Goal: Task Accomplishment & Management: Manage account settings

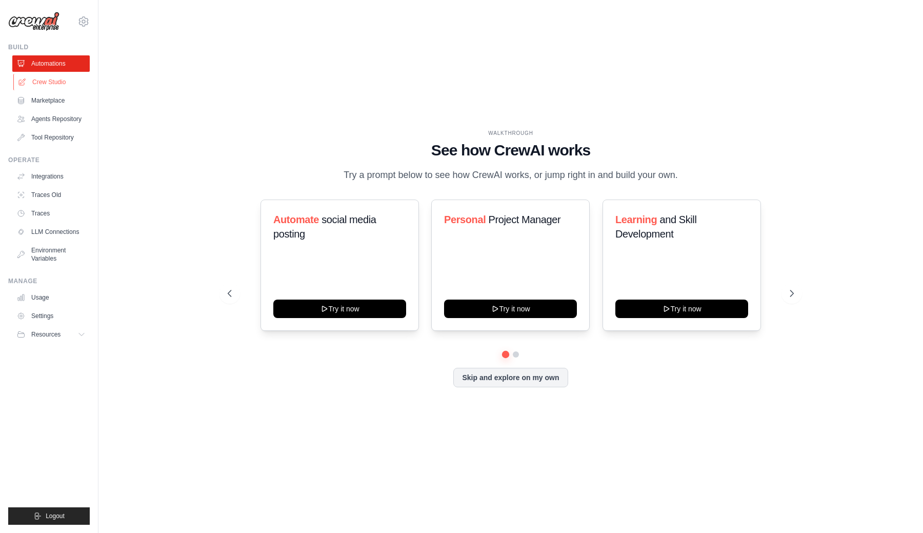
click at [73, 88] on link "Crew Studio" at bounding box center [51, 82] width 77 height 16
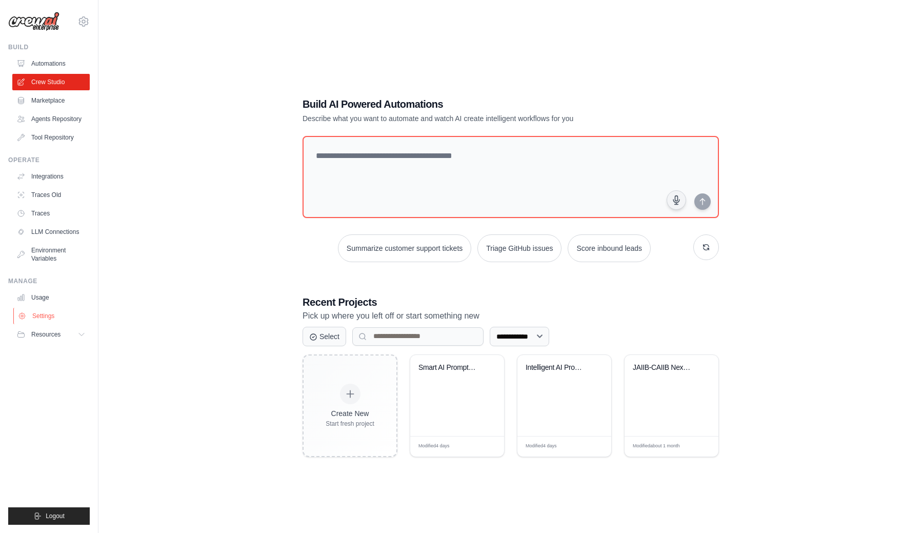
click at [47, 315] on link "Settings" at bounding box center [51, 316] width 77 height 16
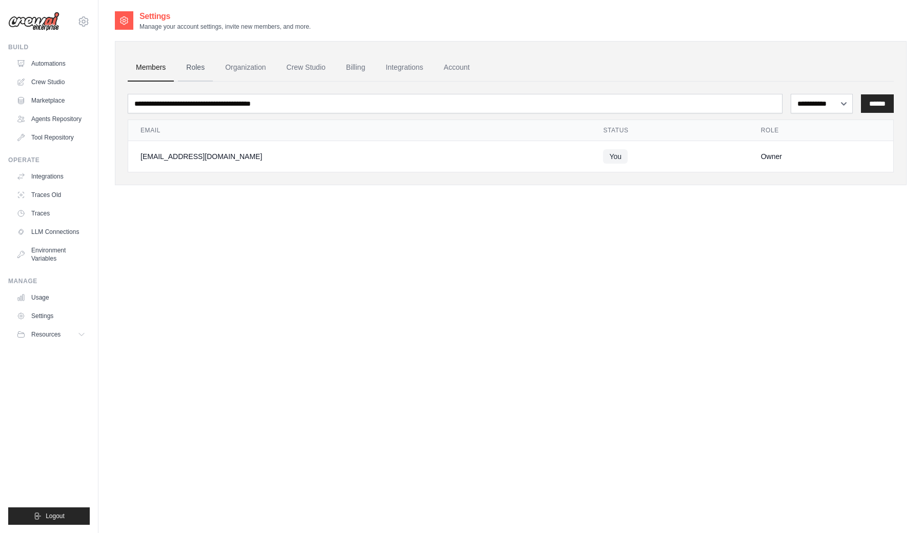
click at [207, 63] on link "Roles" at bounding box center [195, 68] width 35 height 28
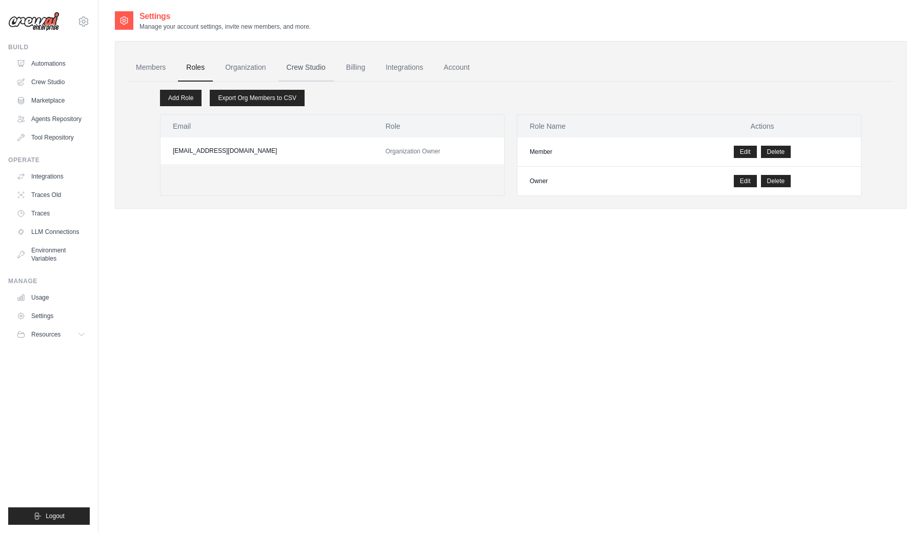
click at [296, 61] on link "Crew Studio" at bounding box center [305, 68] width 55 height 28
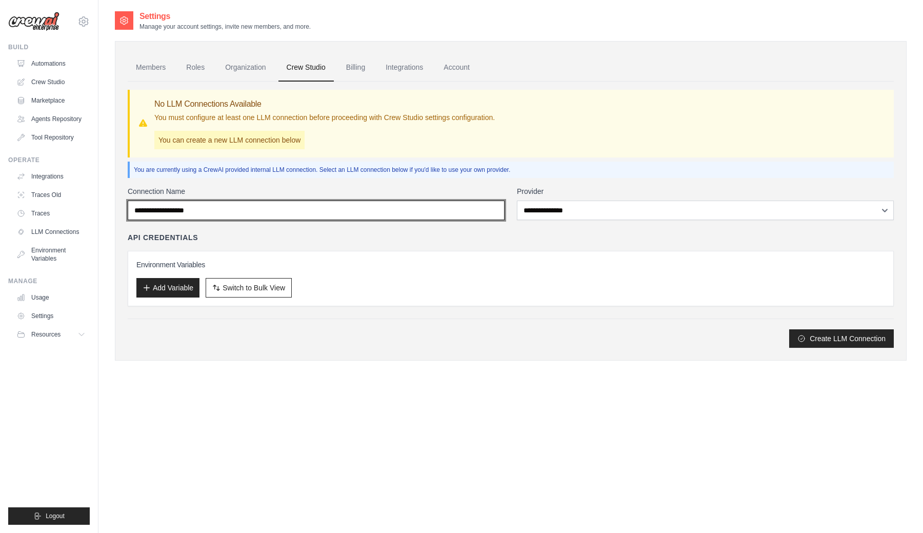
click at [336, 213] on input "Connection Name" at bounding box center [316, 210] width 377 height 19
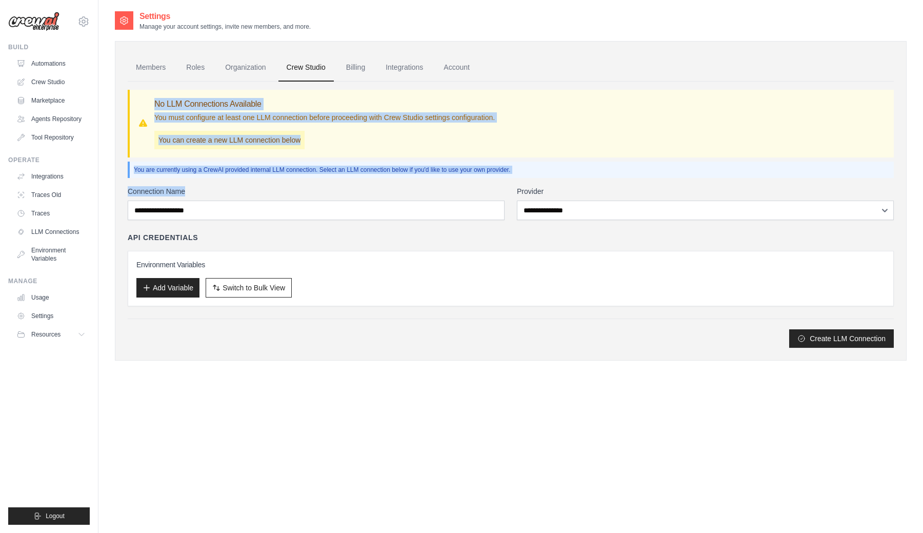
drag, startPoint x: 151, startPoint y: 103, endPoint x: 375, endPoint y: 213, distance: 250.0
click at [373, 209] on div "**********" at bounding box center [511, 215] width 766 height 266
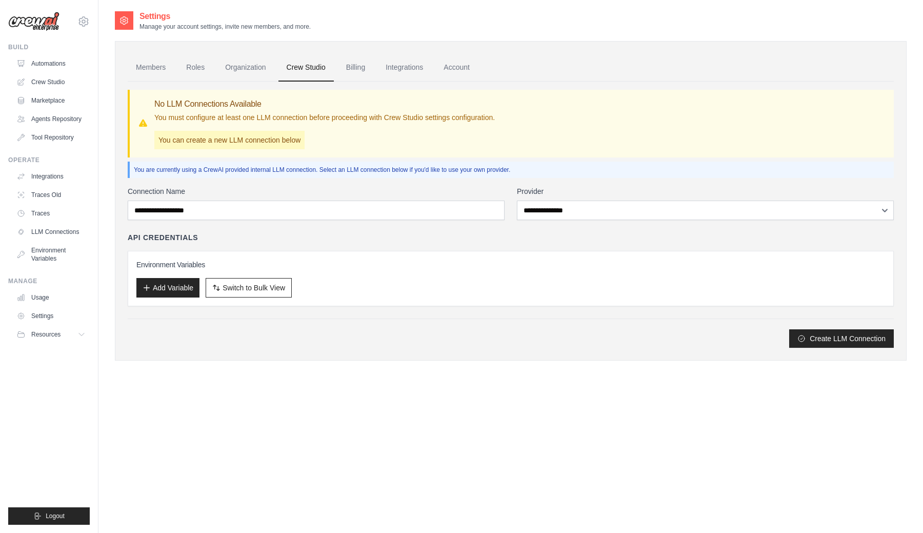
click at [450, 249] on div "API Credentials Environment Variables Add Variable Switch to Bulk View Switch t…" at bounding box center [511, 269] width 766 height 74
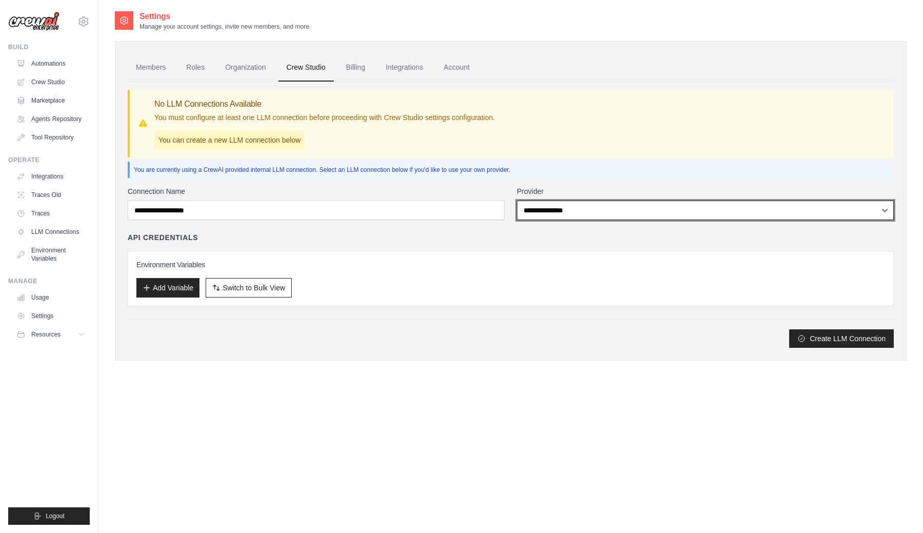
select select "******"
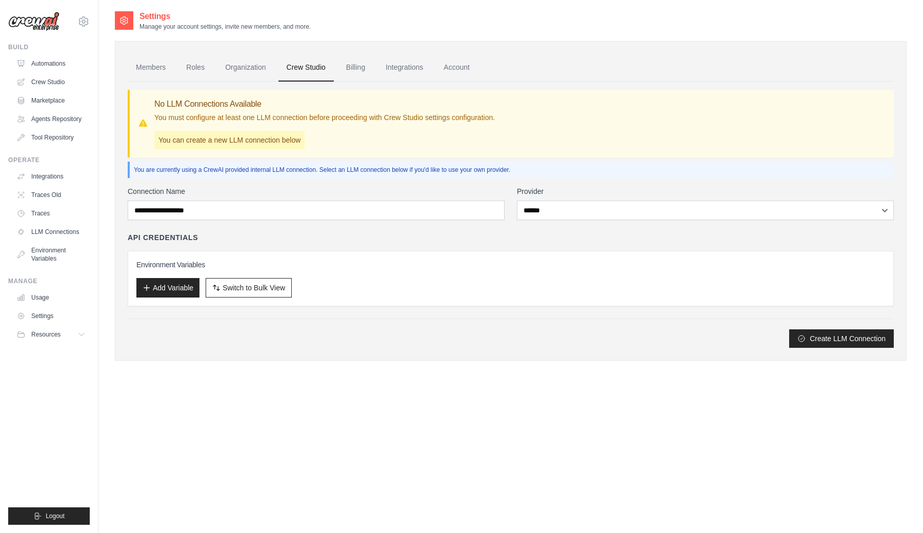
click at [347, 225] on div "**********" at bounding box center [511, 267] width 766 height 162
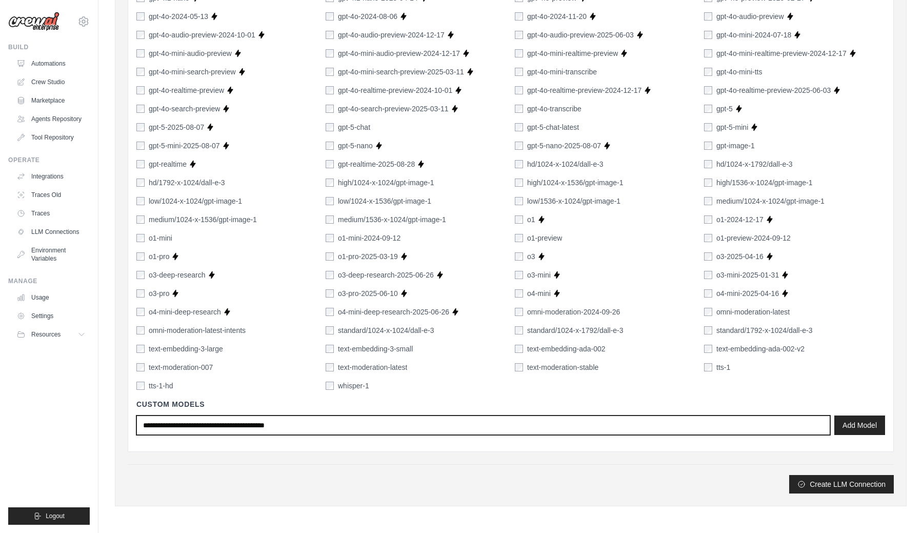
click at [240, 425] on input "text" at bounding box center [483, 424] width 694 height 19
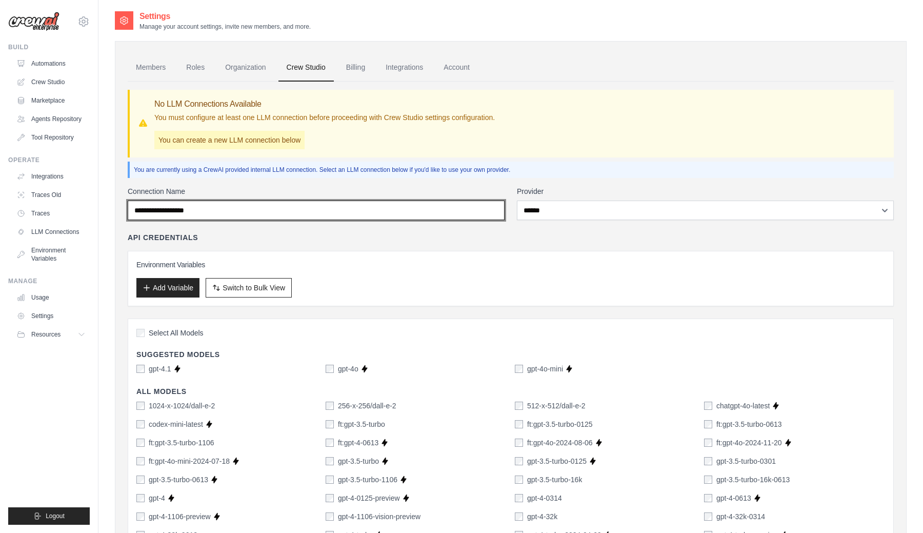
click at [229, 205] on input "Connection Name" at bounding box center [316, 210] width 377 height 19
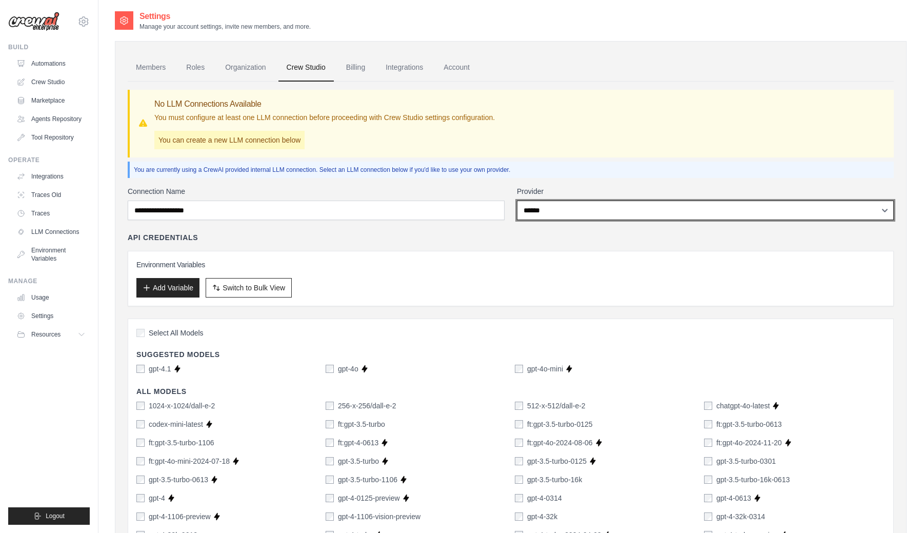
select select
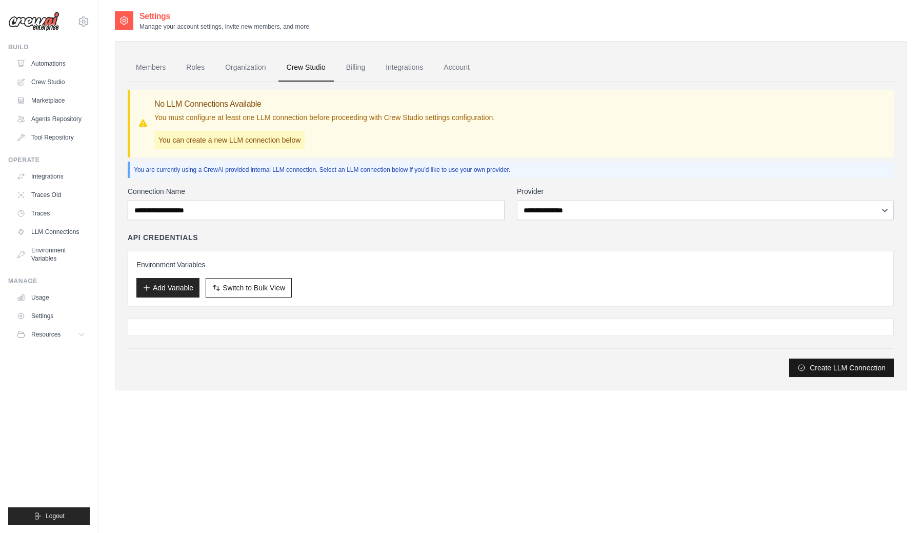
click at [826, 370] on button "Create LLM Connection" at bounding box center [841, 367] width 105 height 18
click at [346, 58] on link "Billing" at bounding box center [355, 68] width 35 height 28
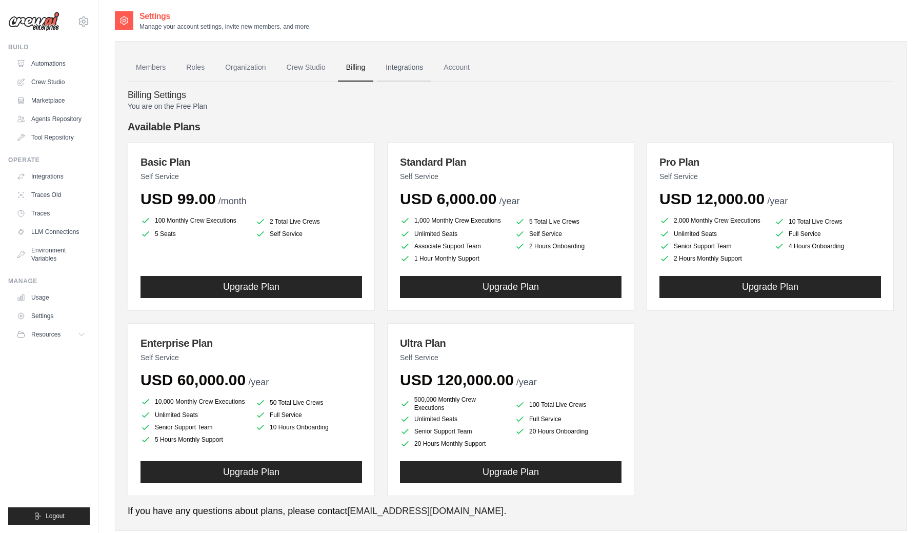
click at [422, 66] on link "Integrations" at bounding box center [404, 68] width 54 height 28
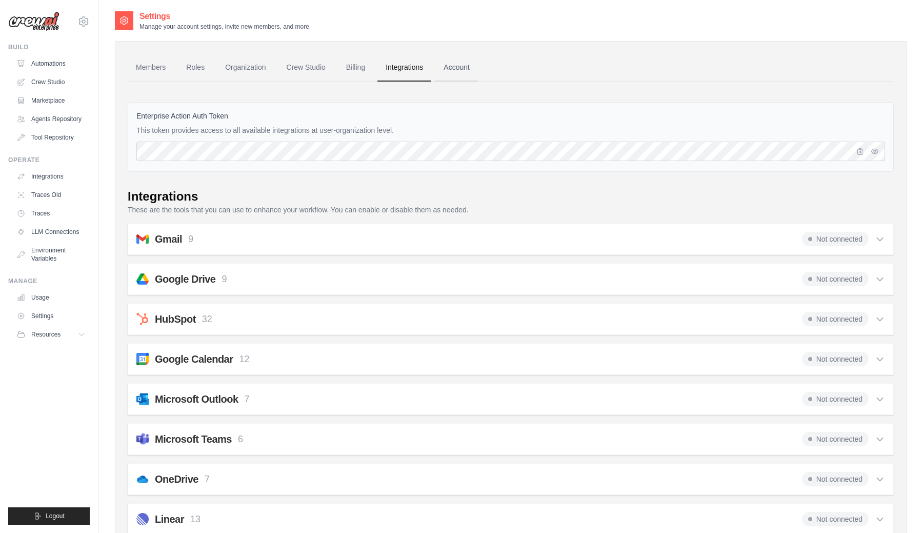
click at [469, 64] on link "Account" at bounding box center [456, 68] width 43 height 28
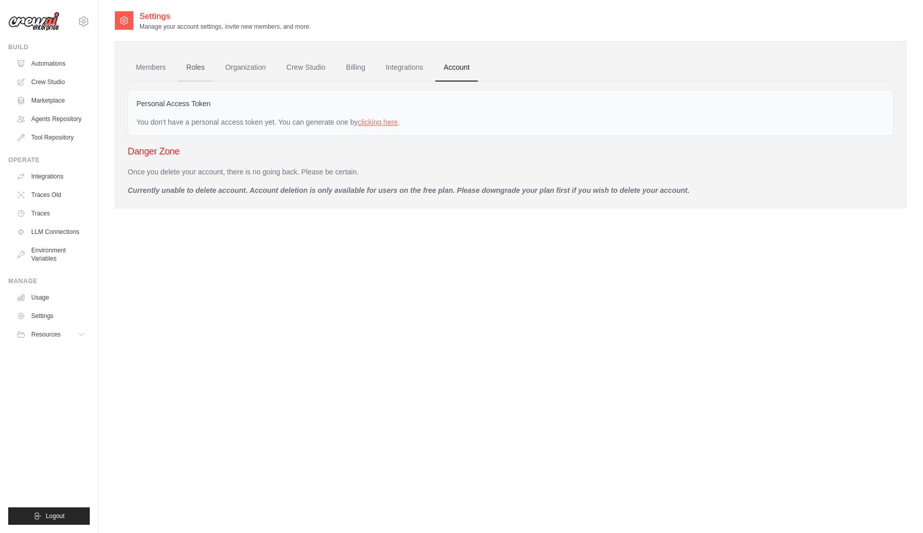
click at [201, 65] on link "Roles" at bounding box center [195, 68] width 35 height 28
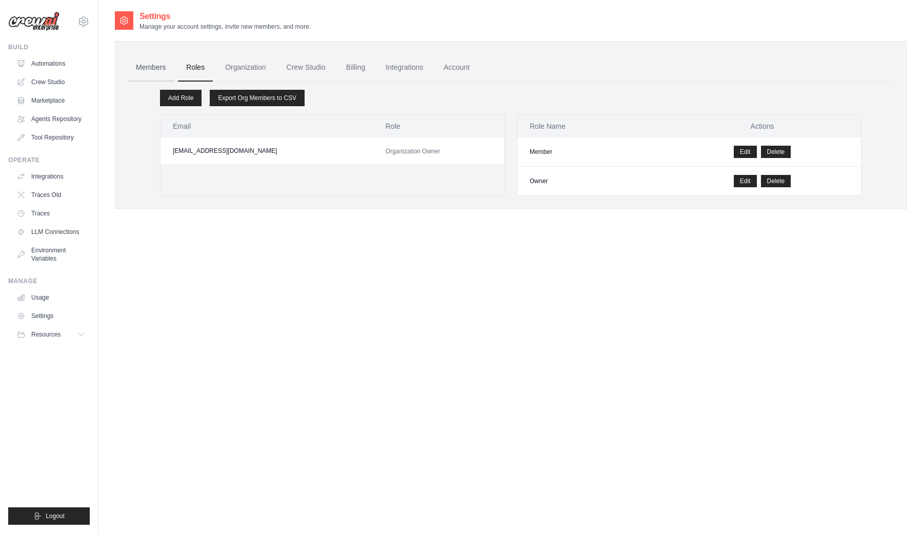
click at [149, 73] on link "Members" at bounding box center [151, 68] width 46 height 28
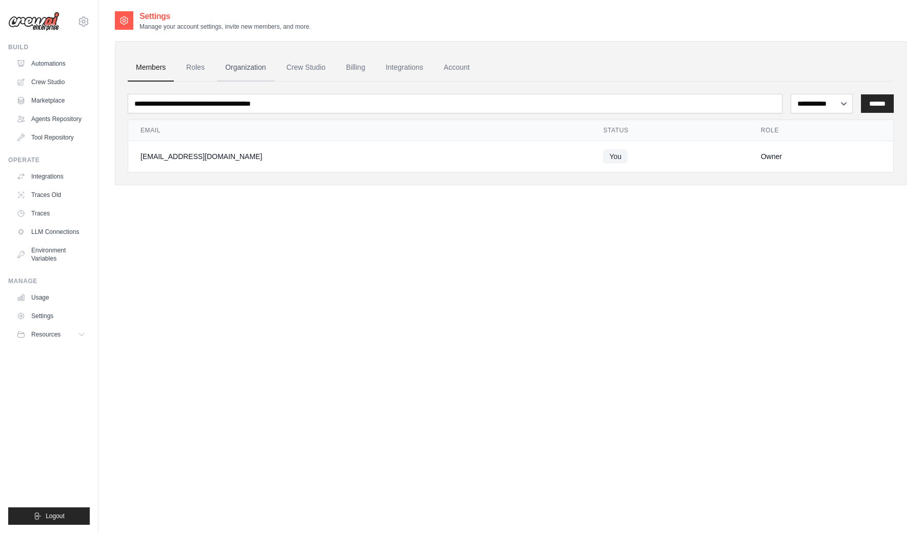
click at [236, 69] on link "Organization" at bounding box center [245, 68] width 57 height 28
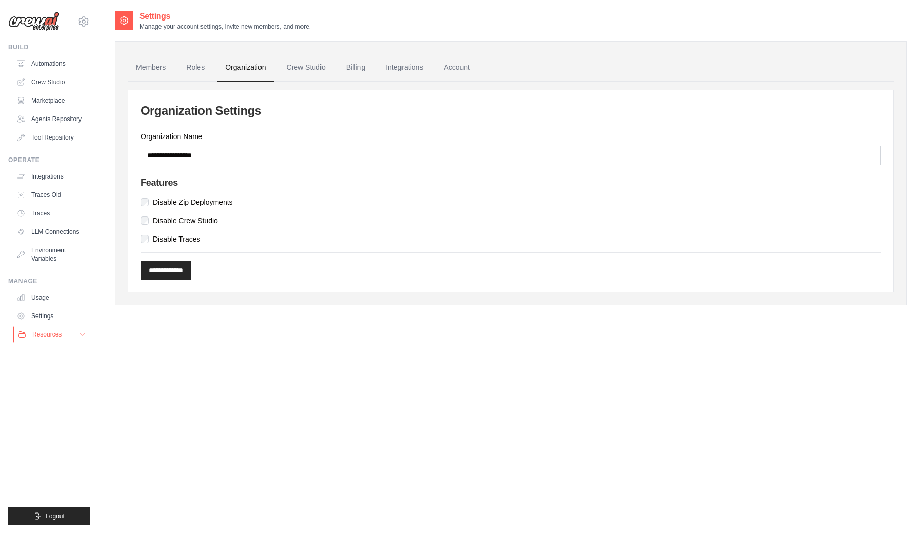
click at [71, 331] on button "Resources" at bounding box center [51, 334] width 77 height 16
click at [46, 366] on span "GitHub" at bounding box center [45, 368] width 19 height 8
click at [322, 69] on link "Crew Studio" at bounding box center [305, 68] width 55 height 28
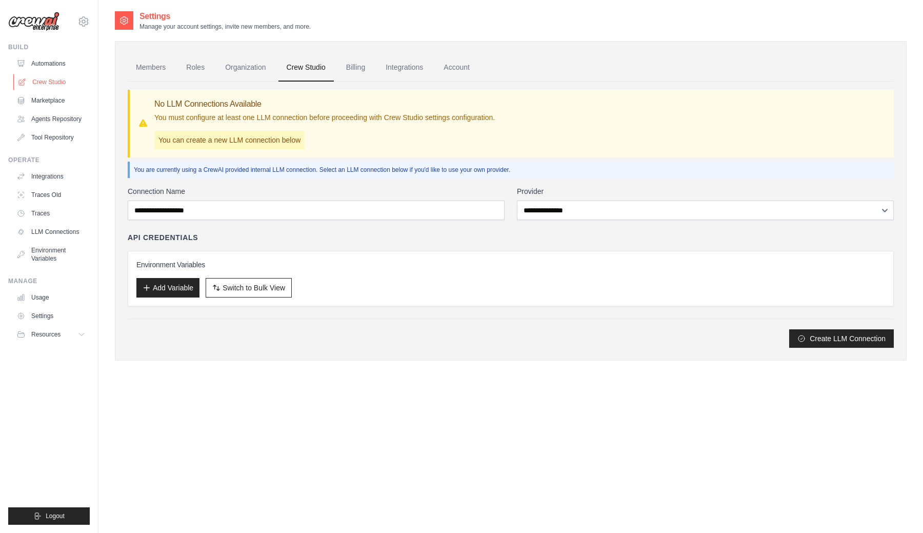
click at [65, 78] on link "Crew Studio" at bounding box center [51, 82] width 77 height 16
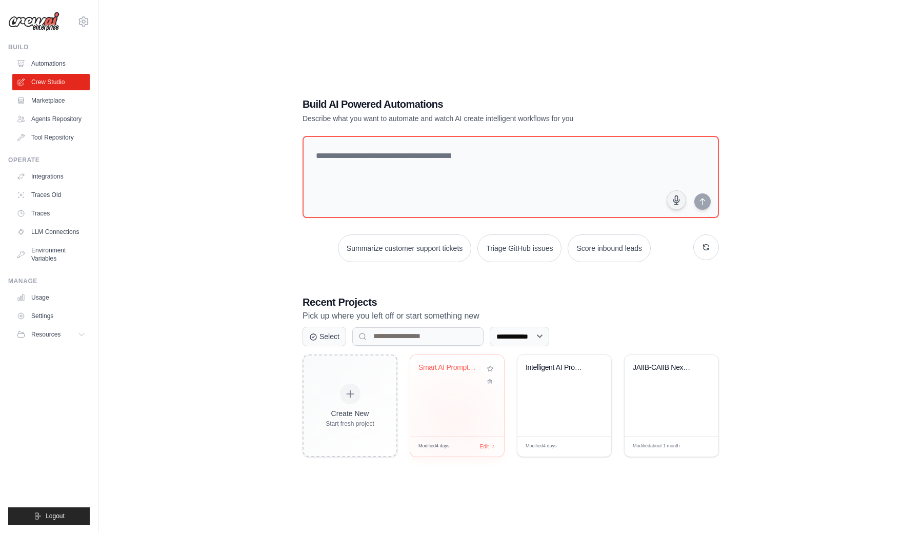
click at [453, 420] on div "Smart AI Prompt Generator - Parse A..." at bounding box center [457, 395] width 94 height 81
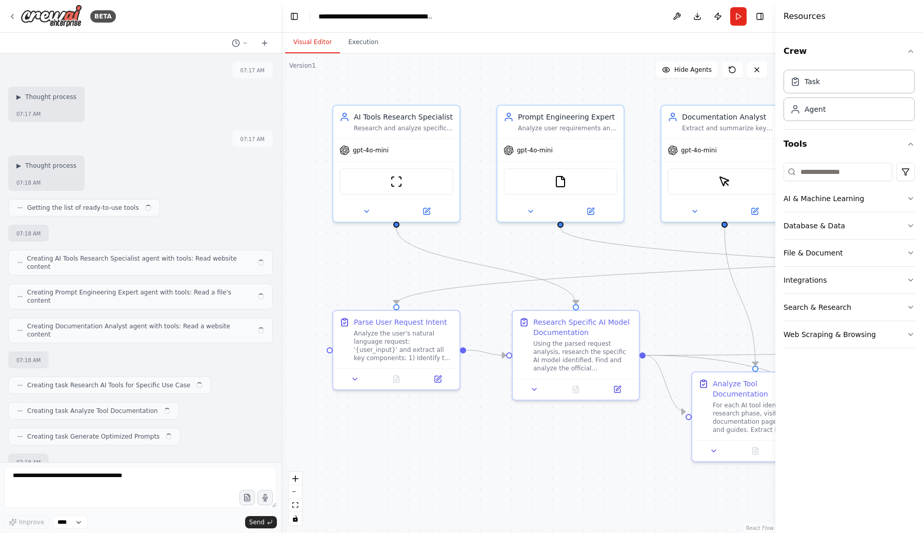
scroll to position [5078, 0]
